Goal: Find specific page/section: Find specific page/section

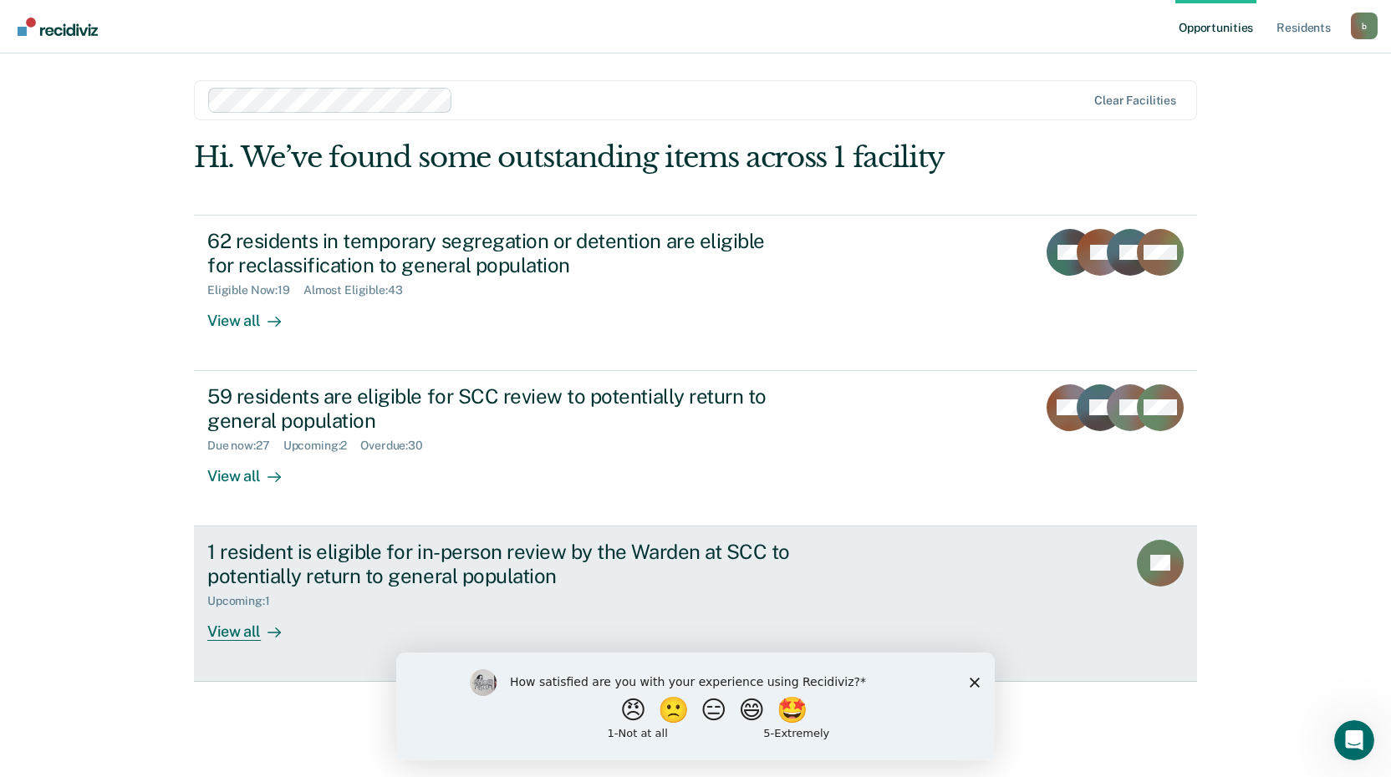
click at [255, 631] on div "View all" at bounding box center [254, 624] width 94 height 33
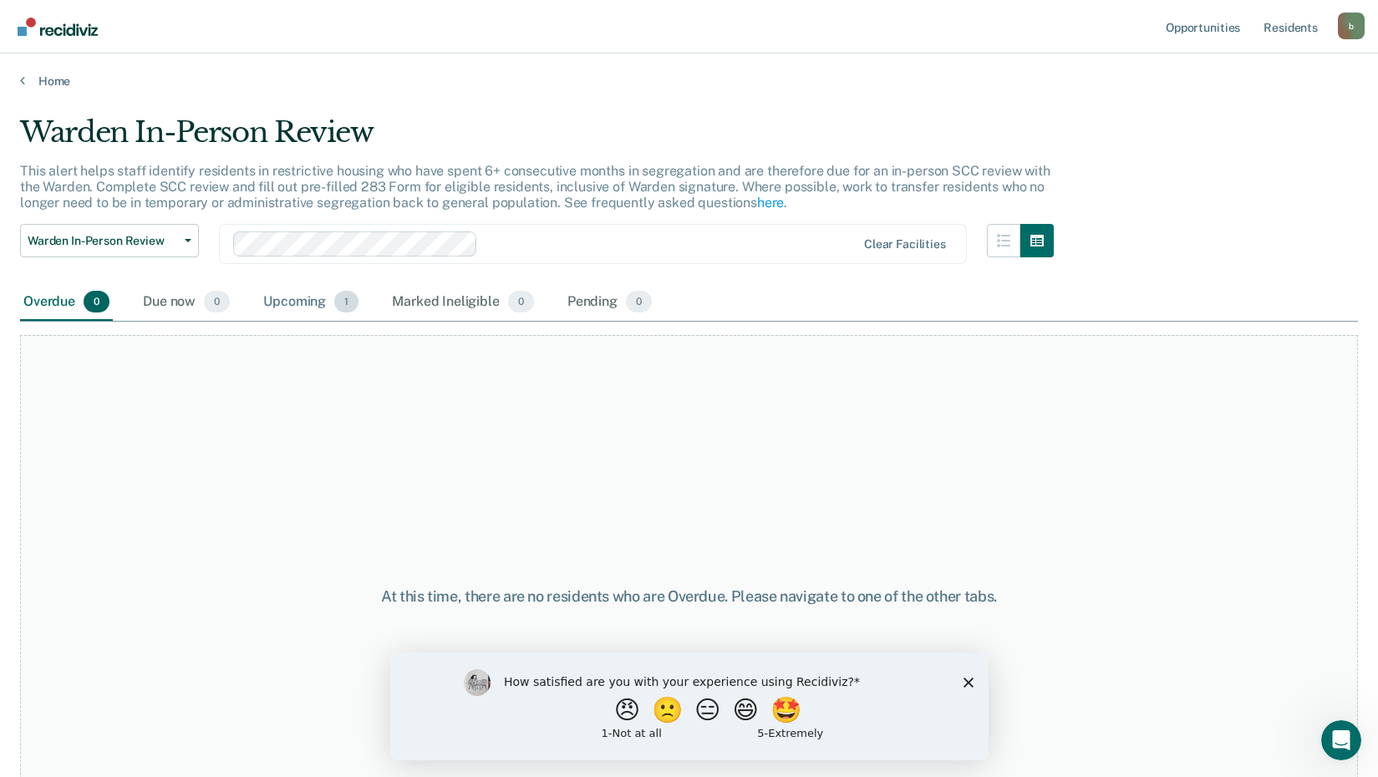
click at [320, 297] on div "Upcoming 1" at bounding box center [311, 302] width 102 height 37
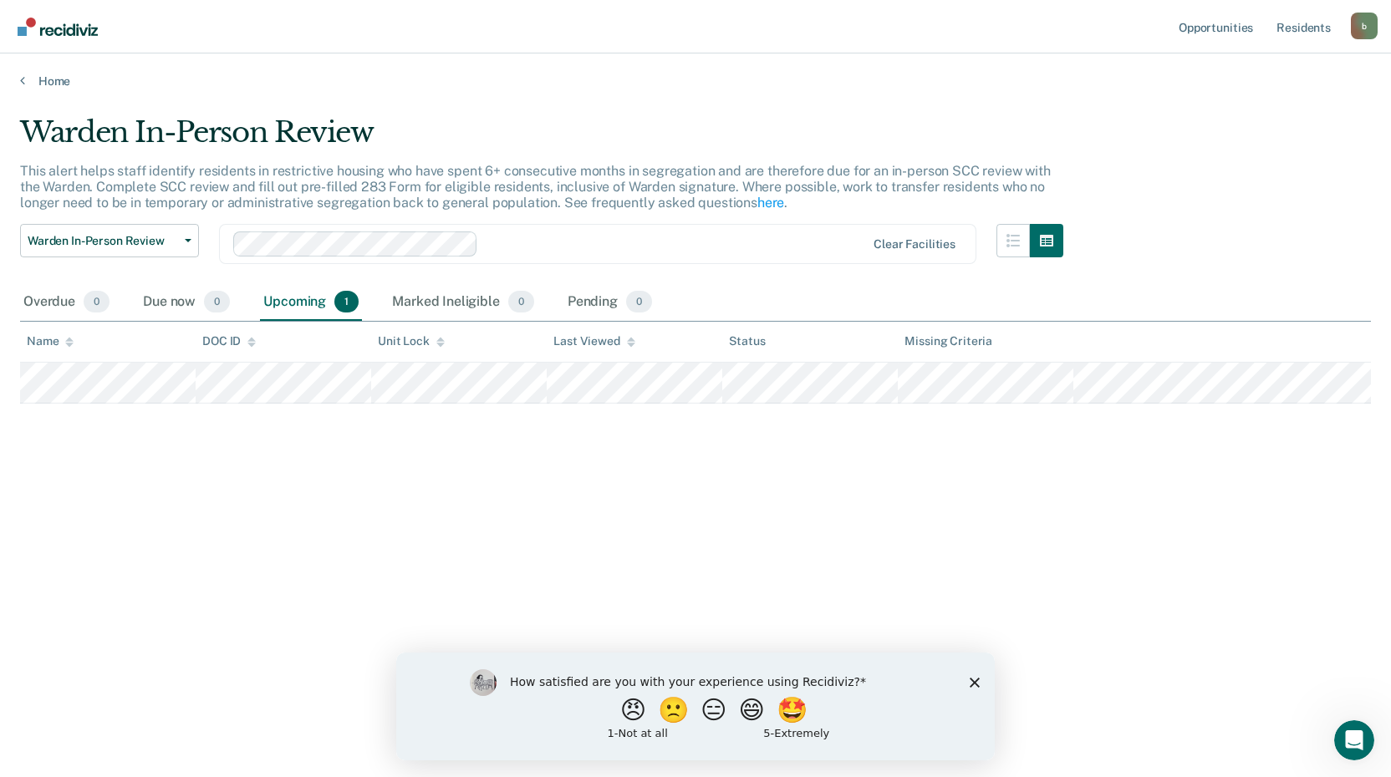
click at [41, 69] on div "Home" at bounding box center [695, 70] width 1391 height 35
click at [39, 78] on link "Home" at bounding box center [695, 81] width 1351 height 15
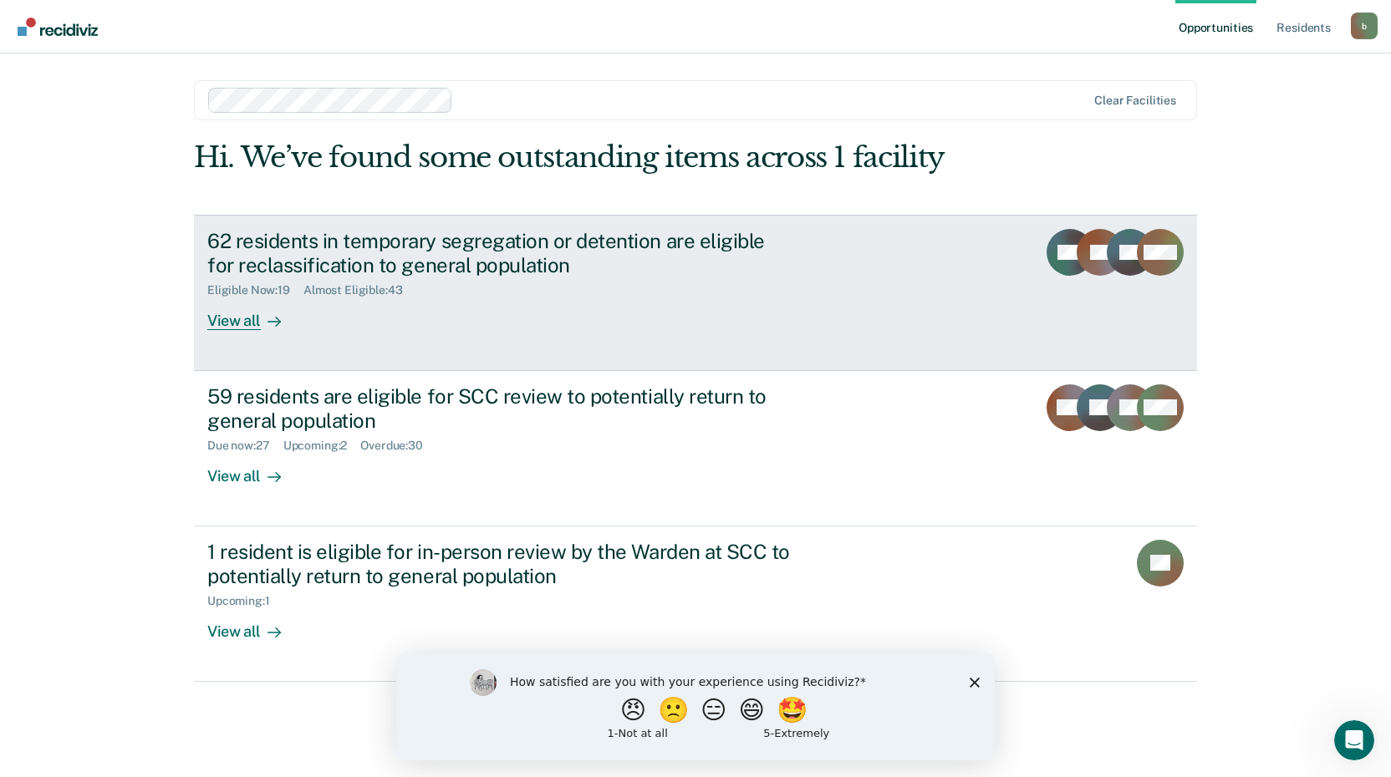
click at [242, 313] on div "View all" at bounding box center [254, 314] width 94 height 33
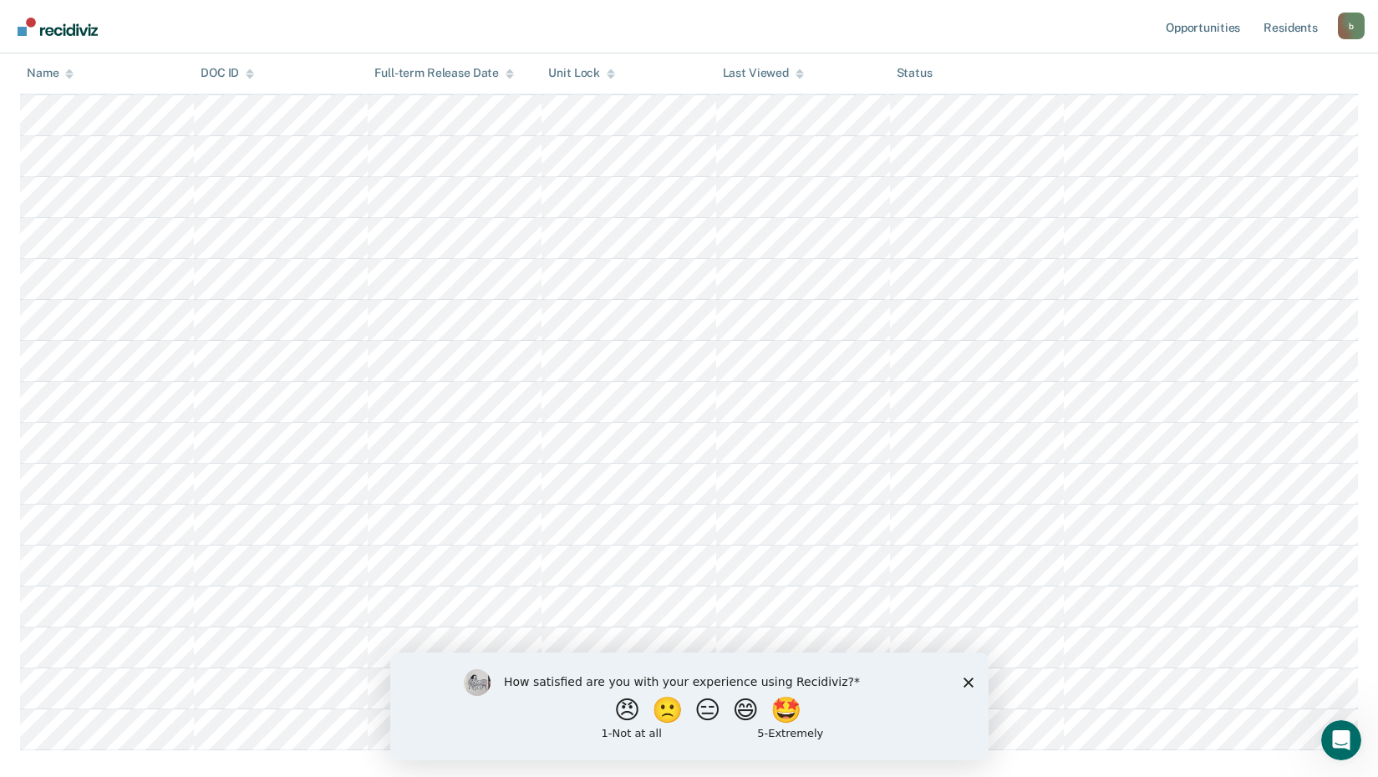
scroll to position [418, 0]
click at [965, 680] on polygon "Close survey" at bounding box center [968, 682] width 10 height 10
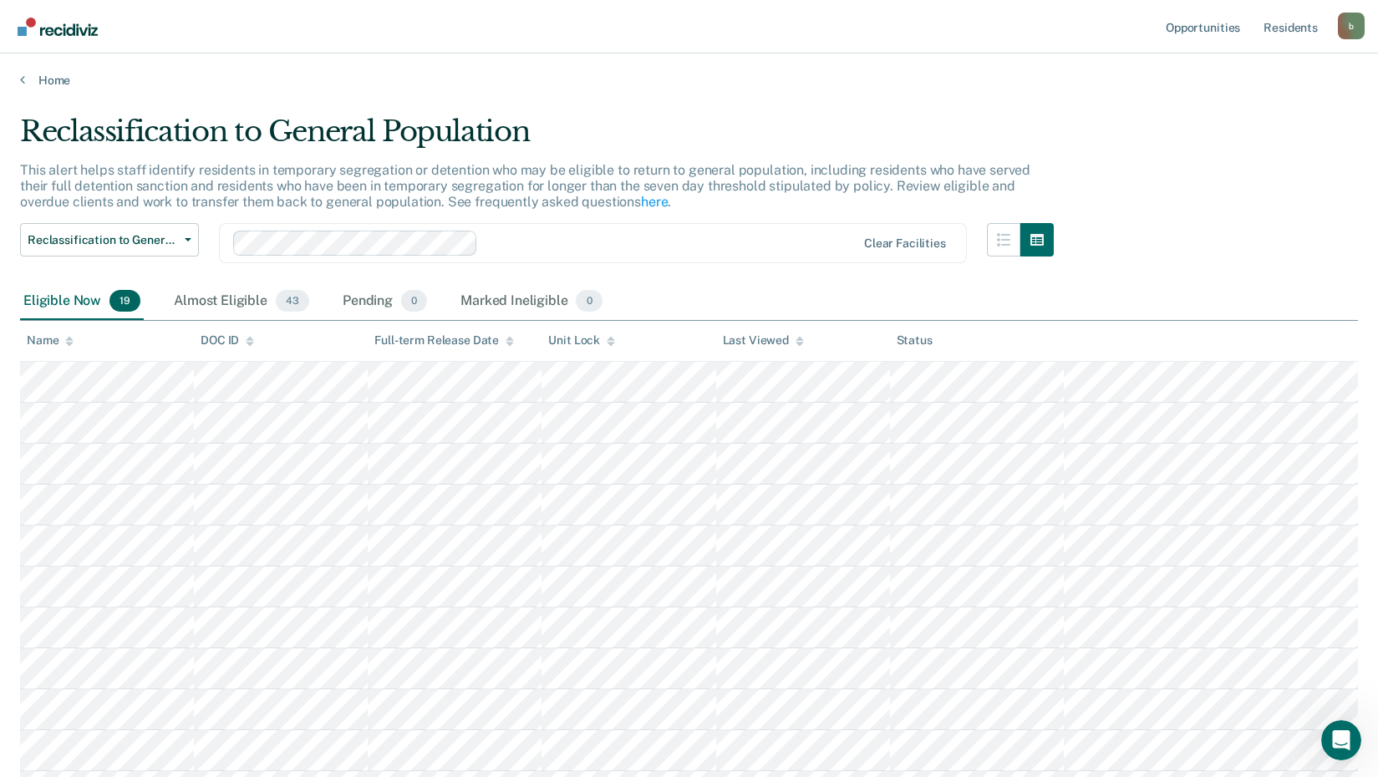
scroll to position [0, 0]
click at [31, 79] on link "Home" at bounding box center [689, 81] width 1338 height 15
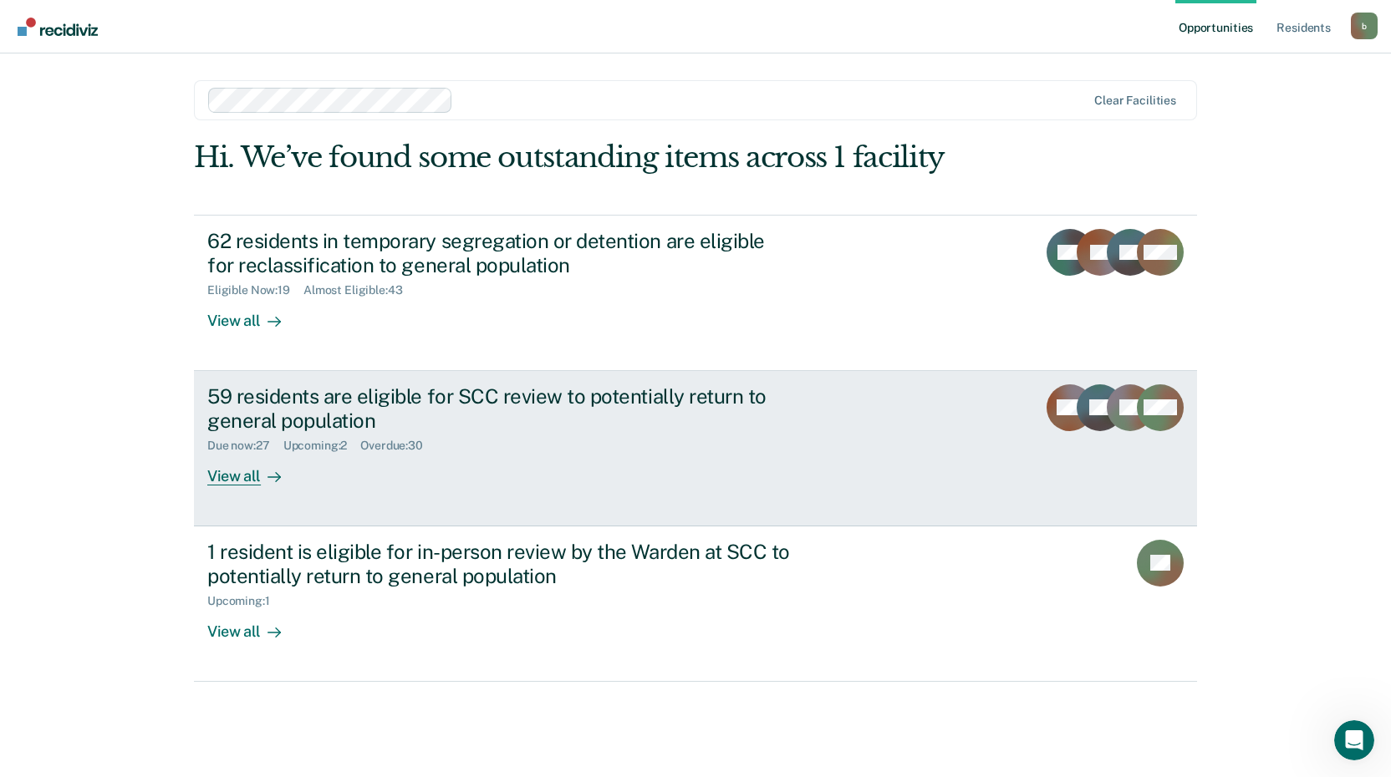
click at [257, 472] on div "View all" at bounding box center [254, 469] width 94 height 33
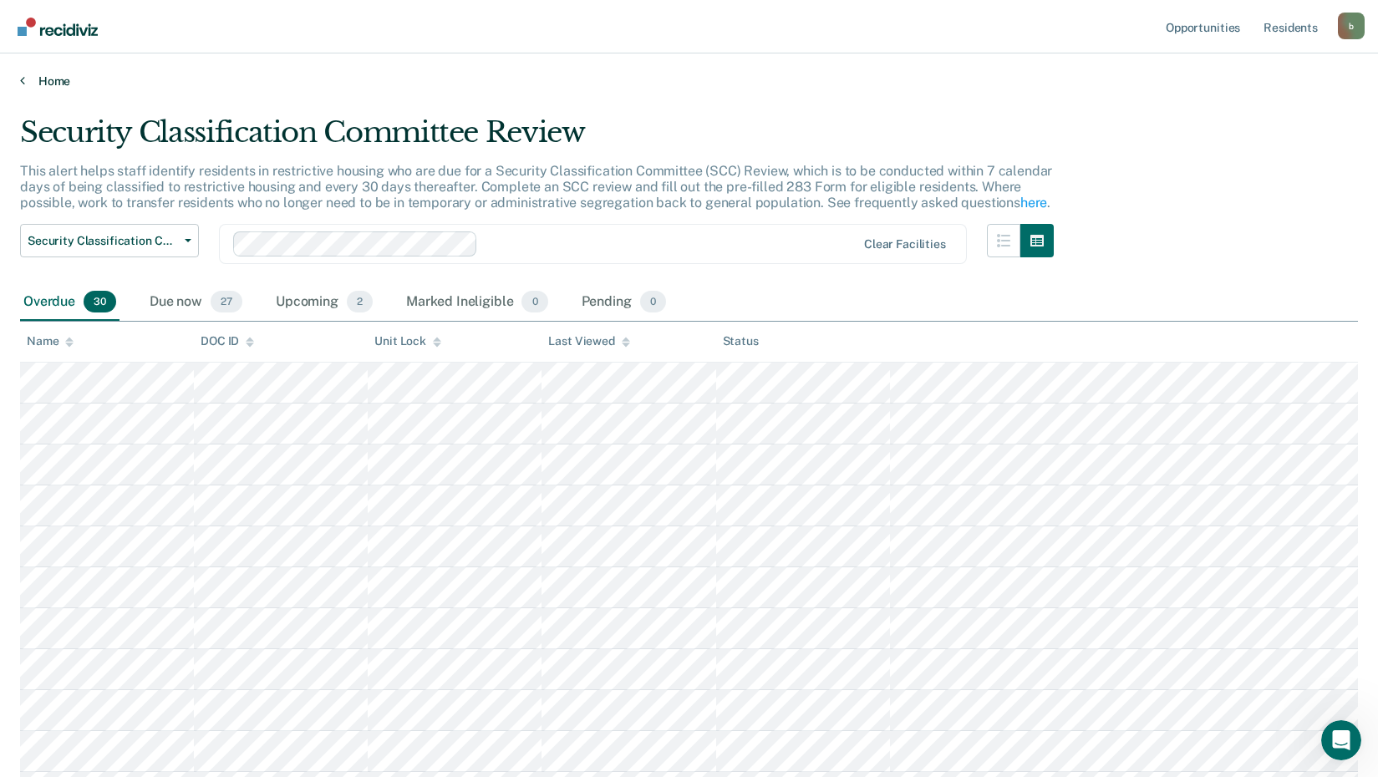
click at [33, 84] on link "Home" at bounding box center [689, 81] width 1338 height 15
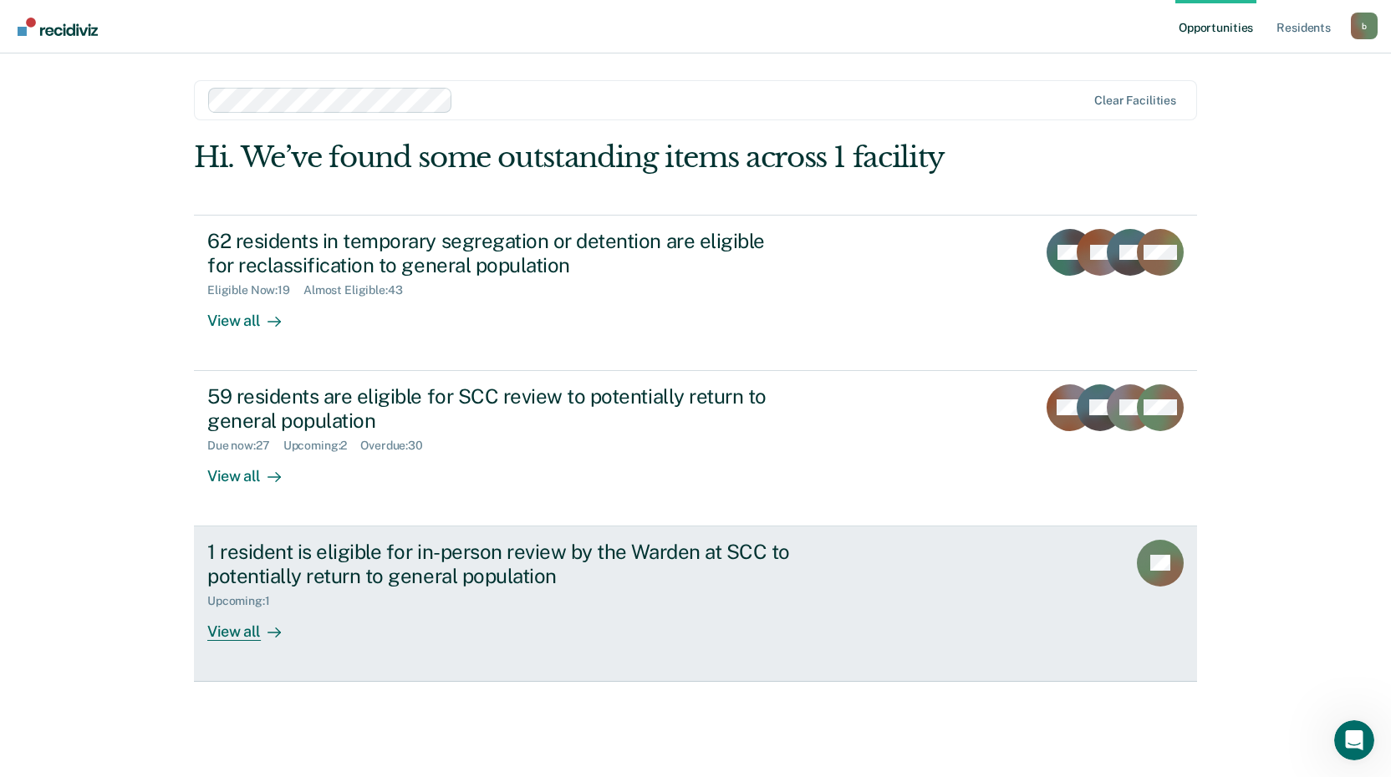
click at [258, 618] on div "View all" at bounding box center [254, 624] width 94 height 33
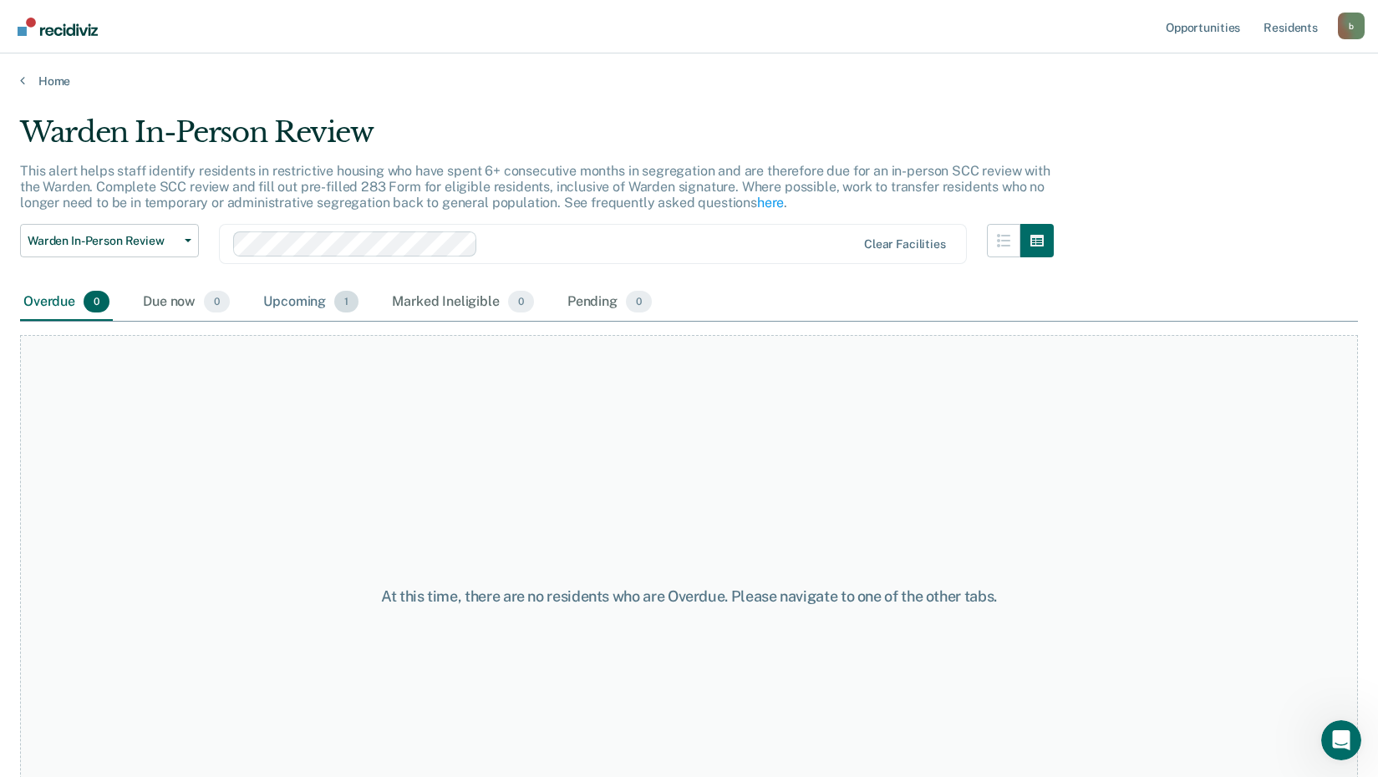
click at [304, 299] on div "Upcoming 1" at bounding box center [311, 302] width 102 height 37
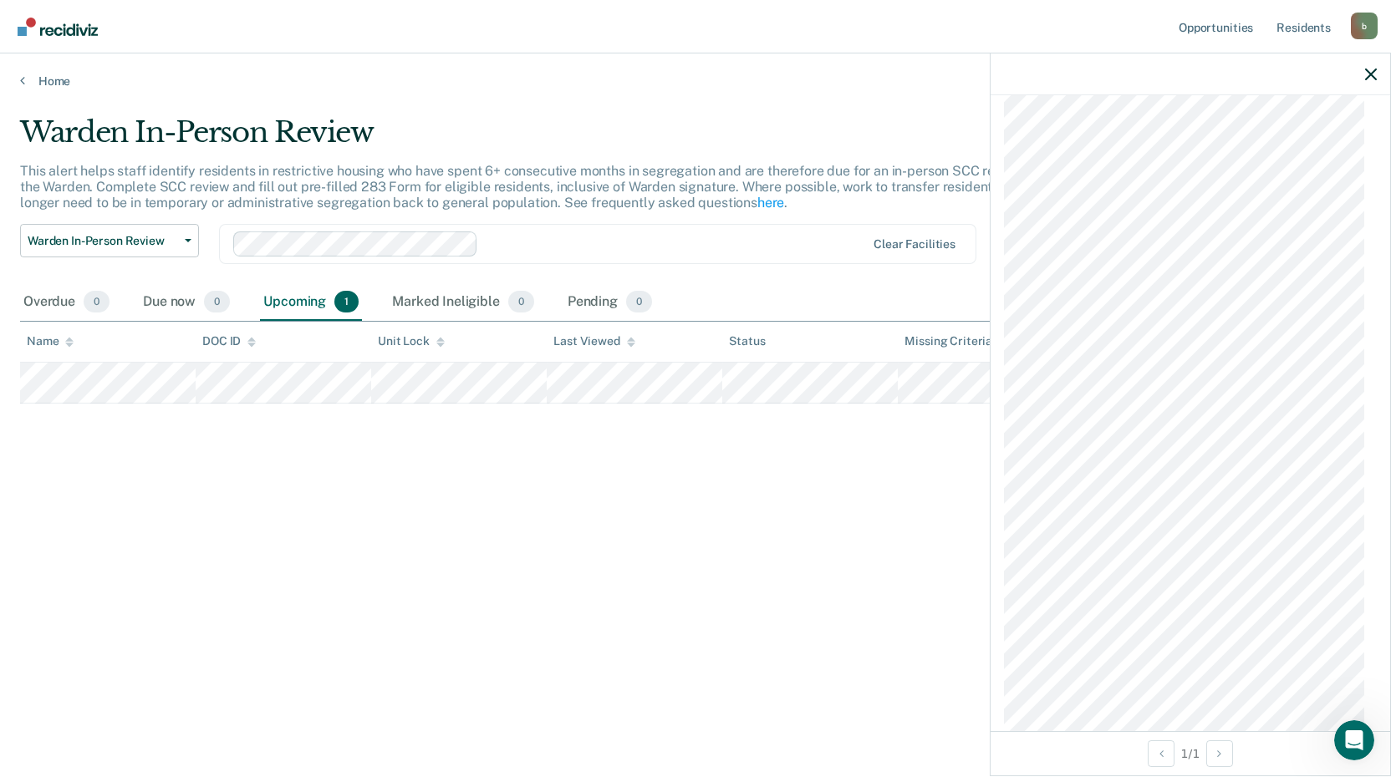
scroll to position [1086, 0]
